Goal: Transaction & Acquisition: Purchase product/service

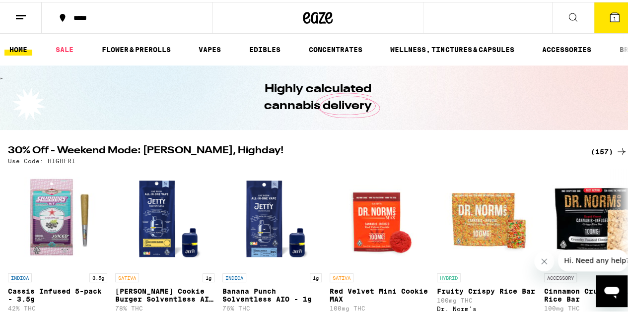
click at [20, 10] on icon at bounding box center [21, 15] width 12 height 12
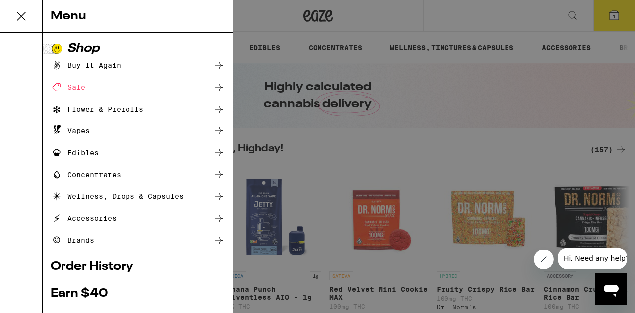
click at [96, 232] on ul "Buy It Again Sale Flower & Prerolls Vapes Edibles Concentrates Wellness, Drops …" at bounding box center [138, 153] width 174 height 187
click at [93, 239] on div "Brands" at bounding box center [73, 240] width 44 height 12
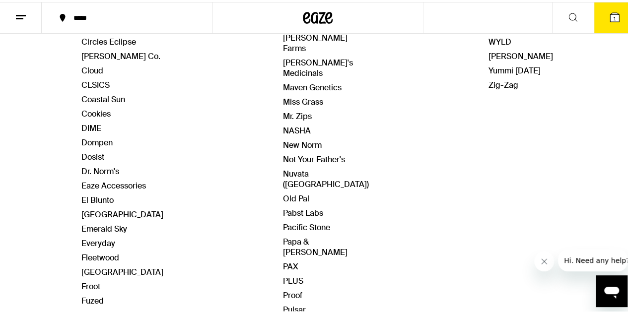
scroll to position [362, 0]
drag, startPoint x: 292, startPoint y: 219, endPoint x: 292, endPoint y: 202, distance: 16.9
drag, startPoint x: 292, startPoint y: 202, endPoint x: 292, endPoint y: 224, distance: 21.8
click at [292, 224] on div "Brands A - G Alien Labs Allswell Almora Farm Anarchy Astronauts Autumn Brands B…" at bounding box center [317, 69] width 473 height 590
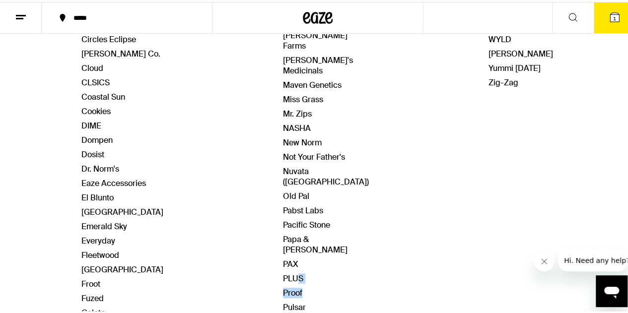
scroll to position [368, 0]
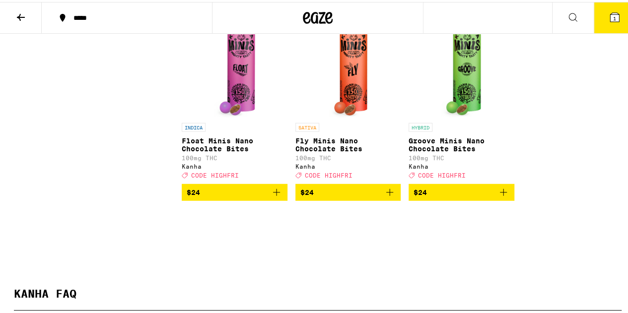
scroll to position [1236, 0]
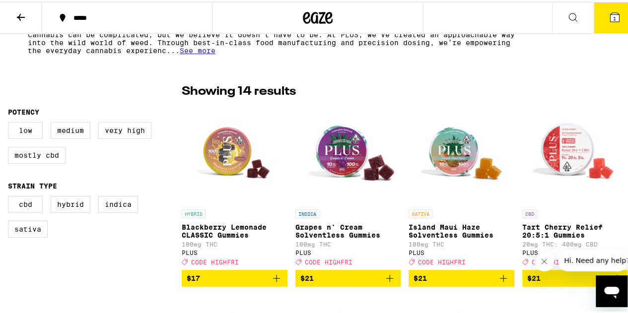
scroll to position [215, 0]
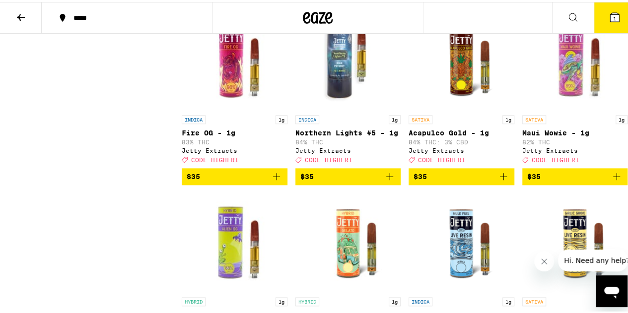
scroll to position [499, 0]
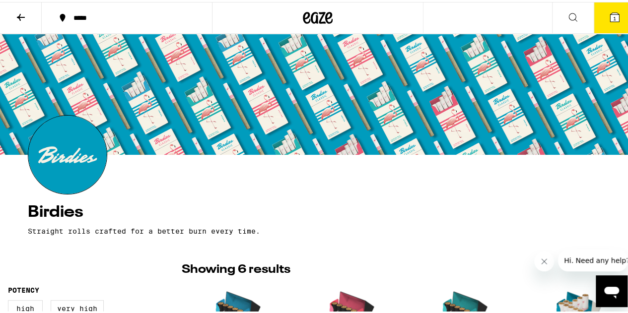
scroll to position [4, 0]
